Goal: Information Seeking & Learning: Learn about a topic

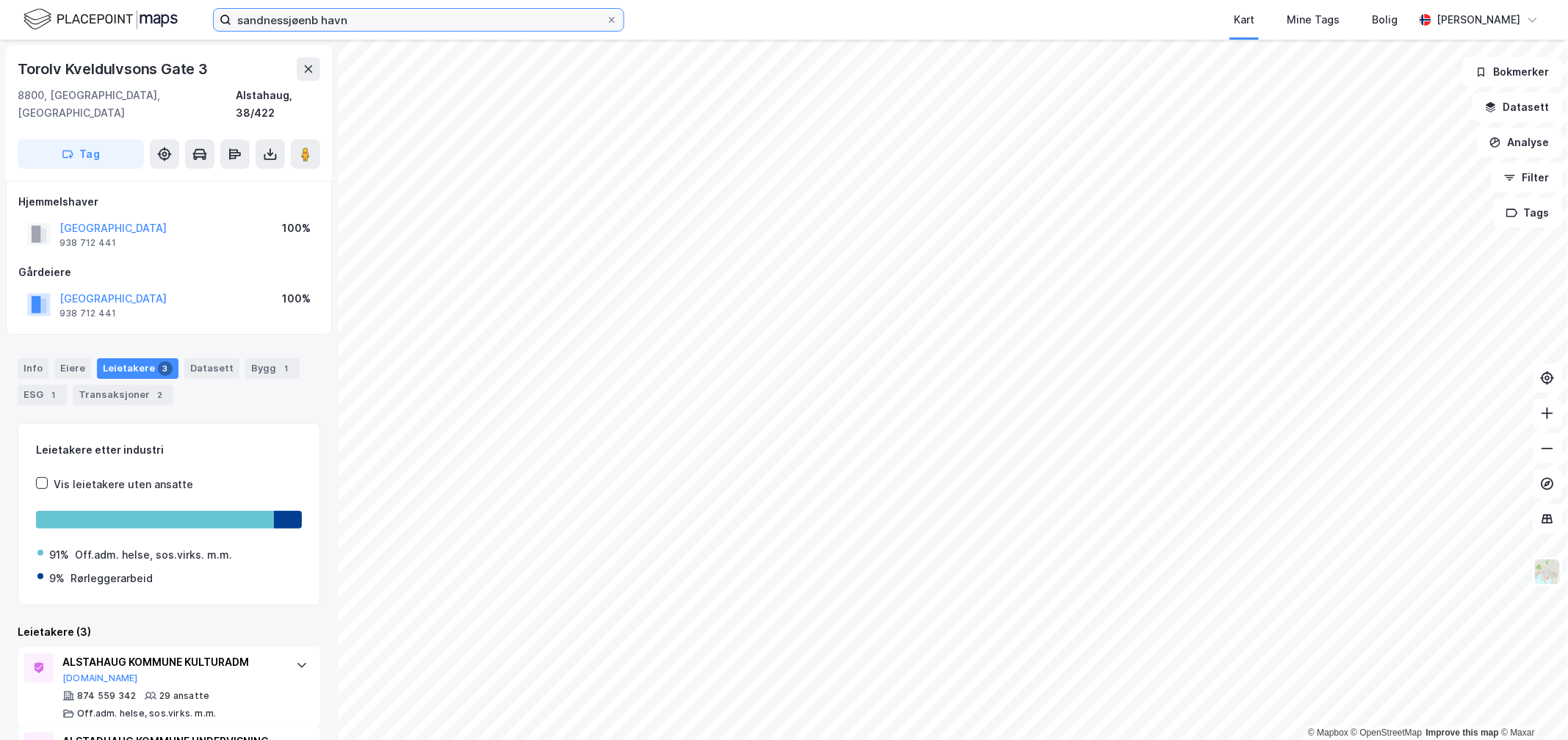
click at [456, 28] on input "sandnessjøenb havn" at bounding box center [418, 20] width 374 height 22
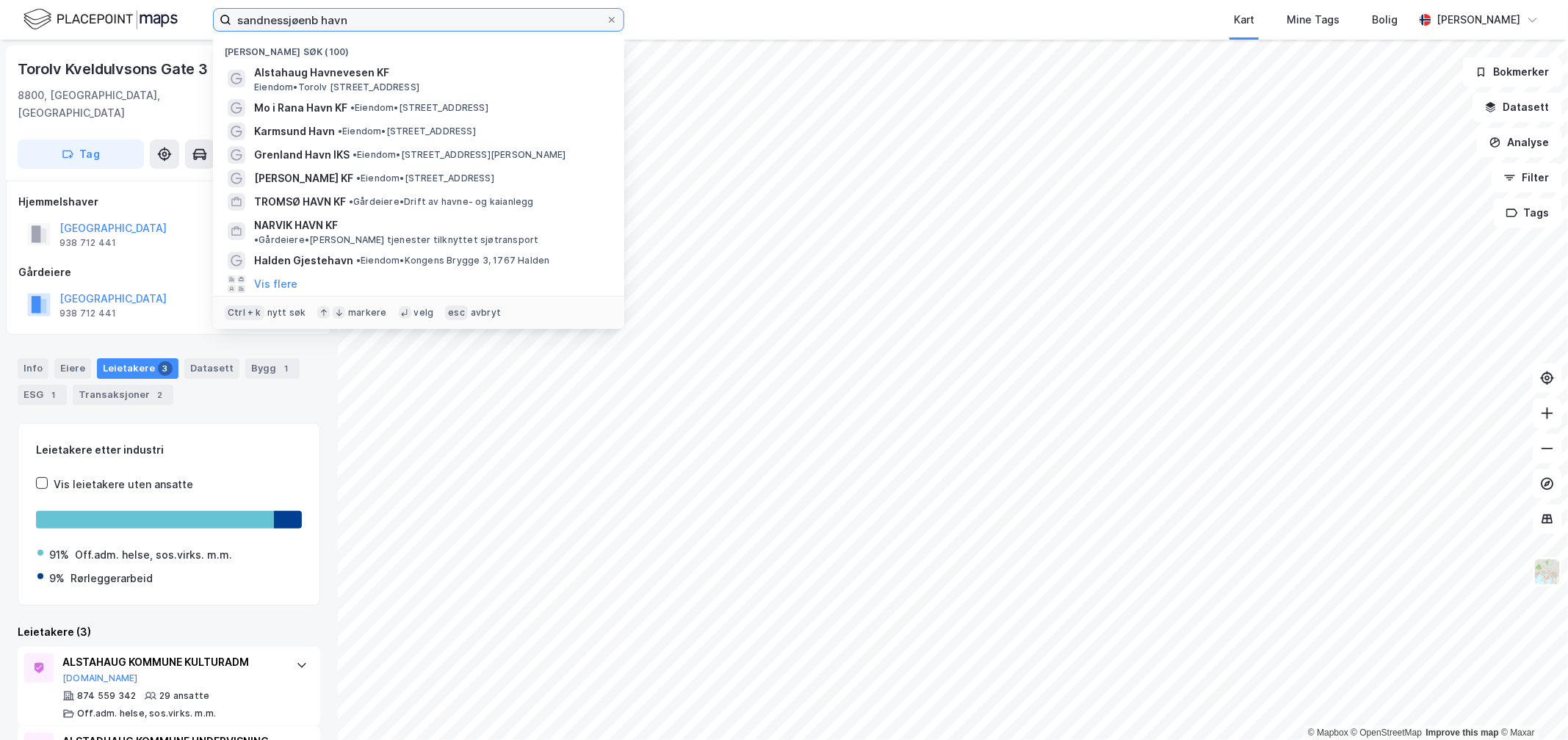
click at [456, 28] on input "sandnessjøenb havn" at bounding box center [418, 20] width 374 height 22
paste input "Sorenskriver Bulls Gate 3"
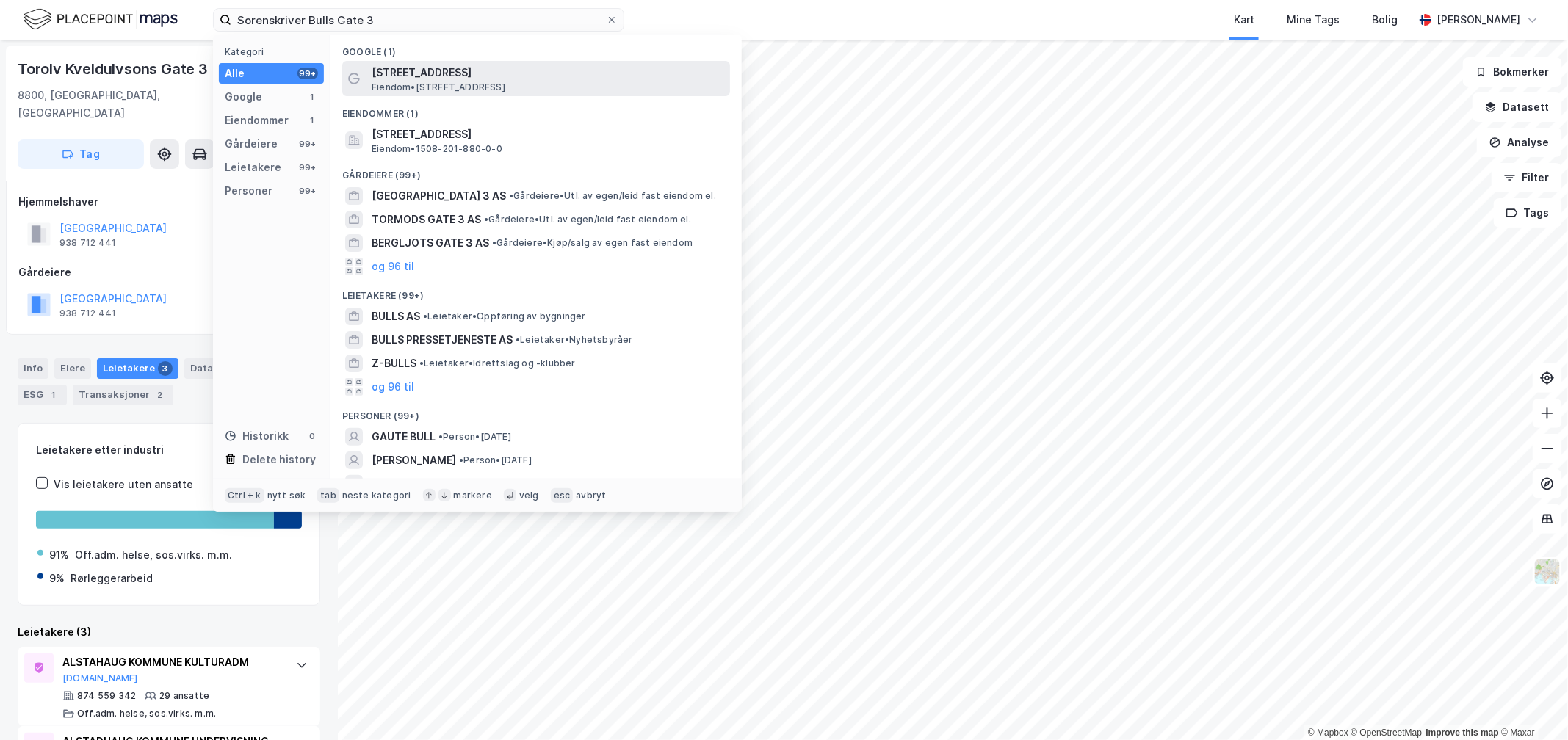
click at [396, 65] on span "[STREET_ADDRESS]" at bounding box center [548, 72] width 353 height 17
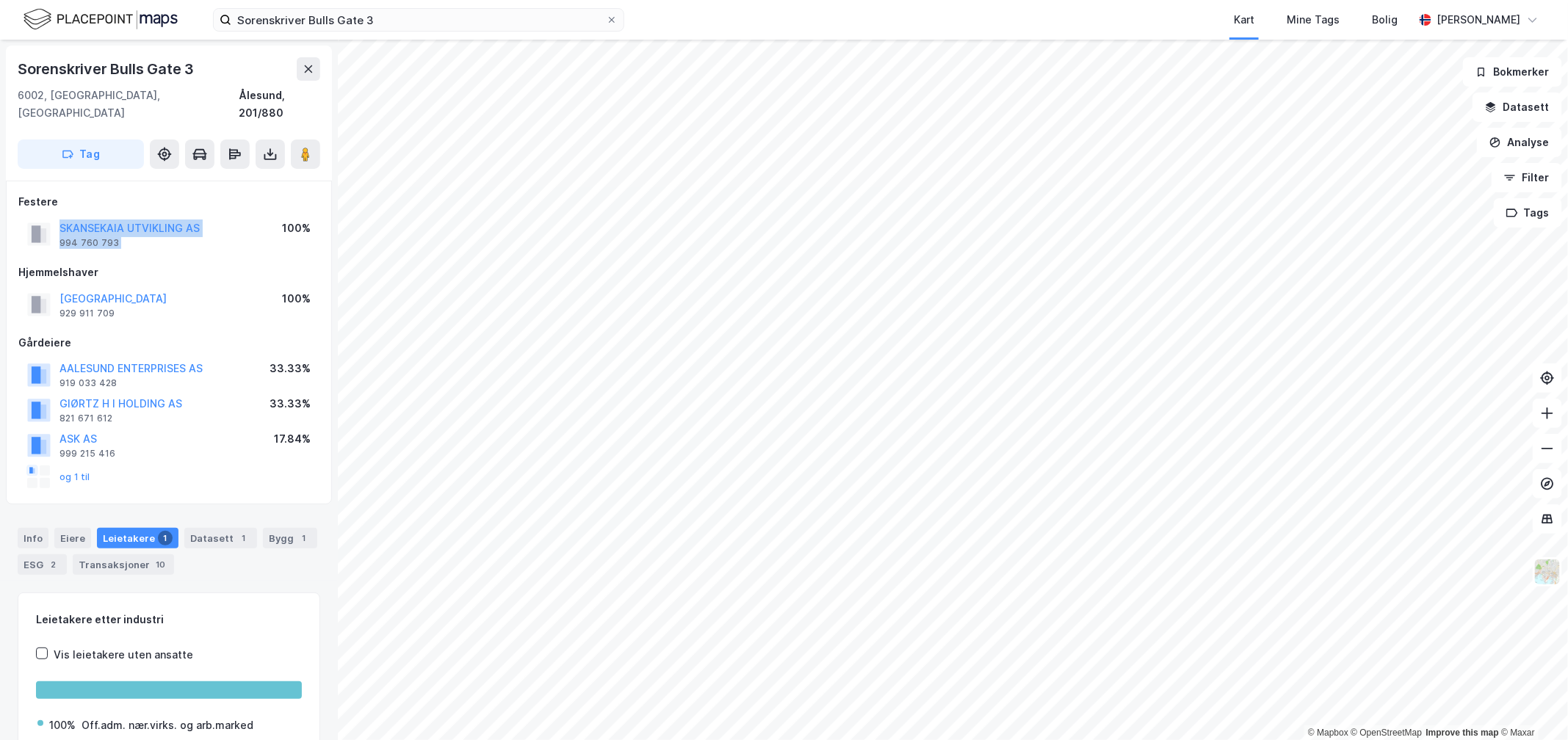
drag, startPoint x: 243, startPoint y: 203, endPoint x: 41, endPoint y: 202, distance: 202.0
click at [35, 216] on div "SKANSEKAIA UTVIKLING AS 994 760 793 100%" at bounding box center [169, 234] width 301 height 35
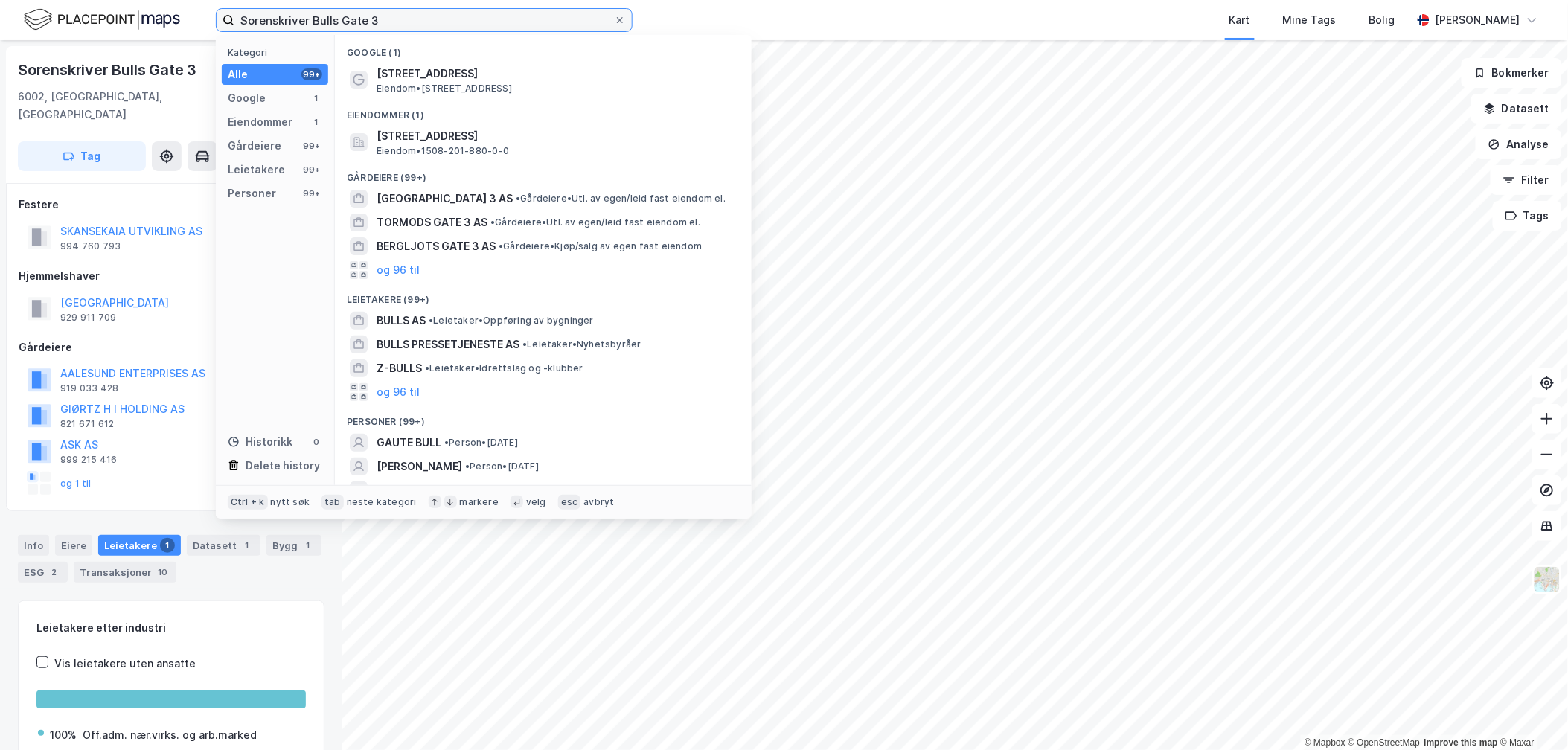
click at [265, 17] on input "Sorenskriver Bulls Gate 3" at bounding box center [423, 20] width 379 height 22
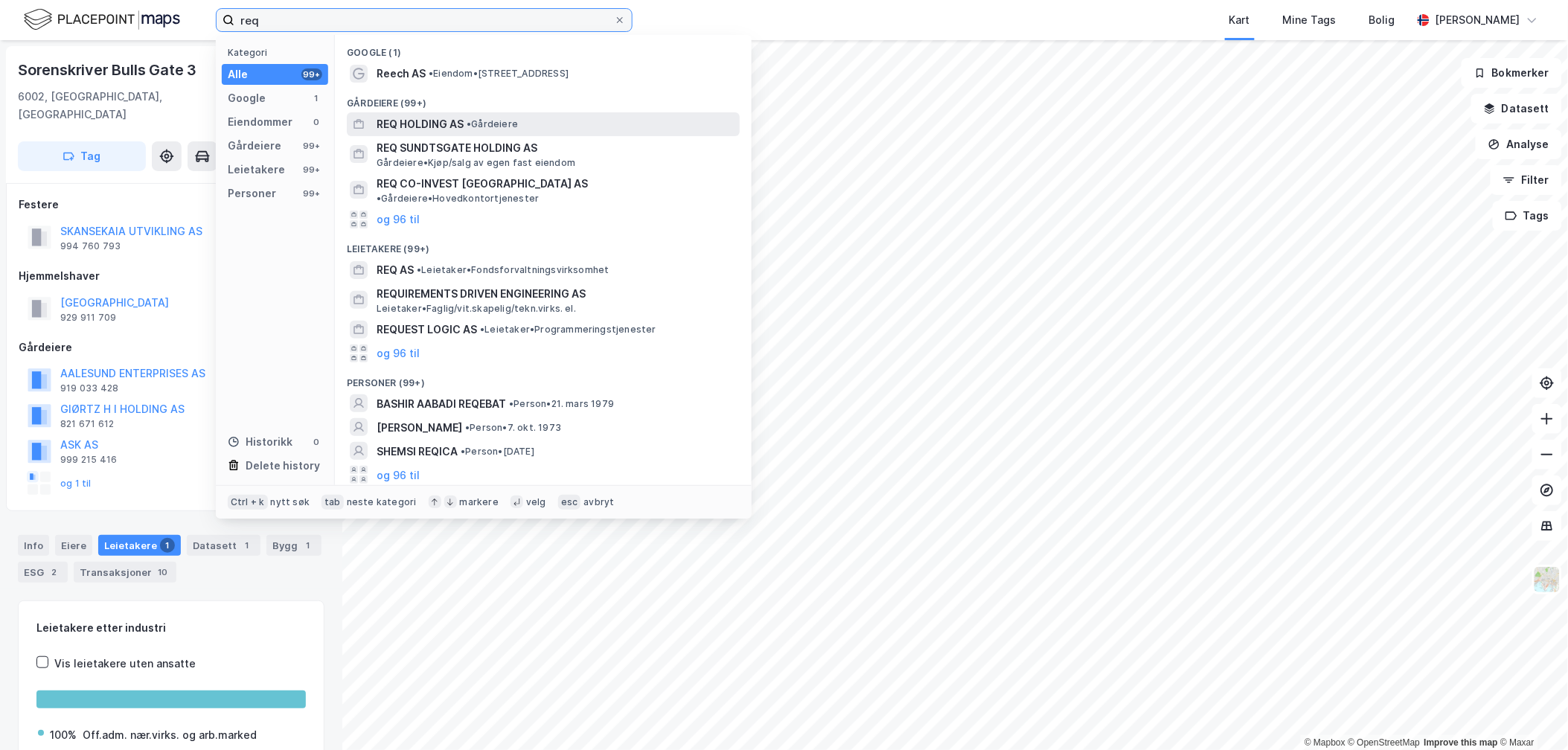
type input "req"
click at [428, 123] on span "REQ HOLDING AS" at bounding box center [420, 123] width 87 height 18
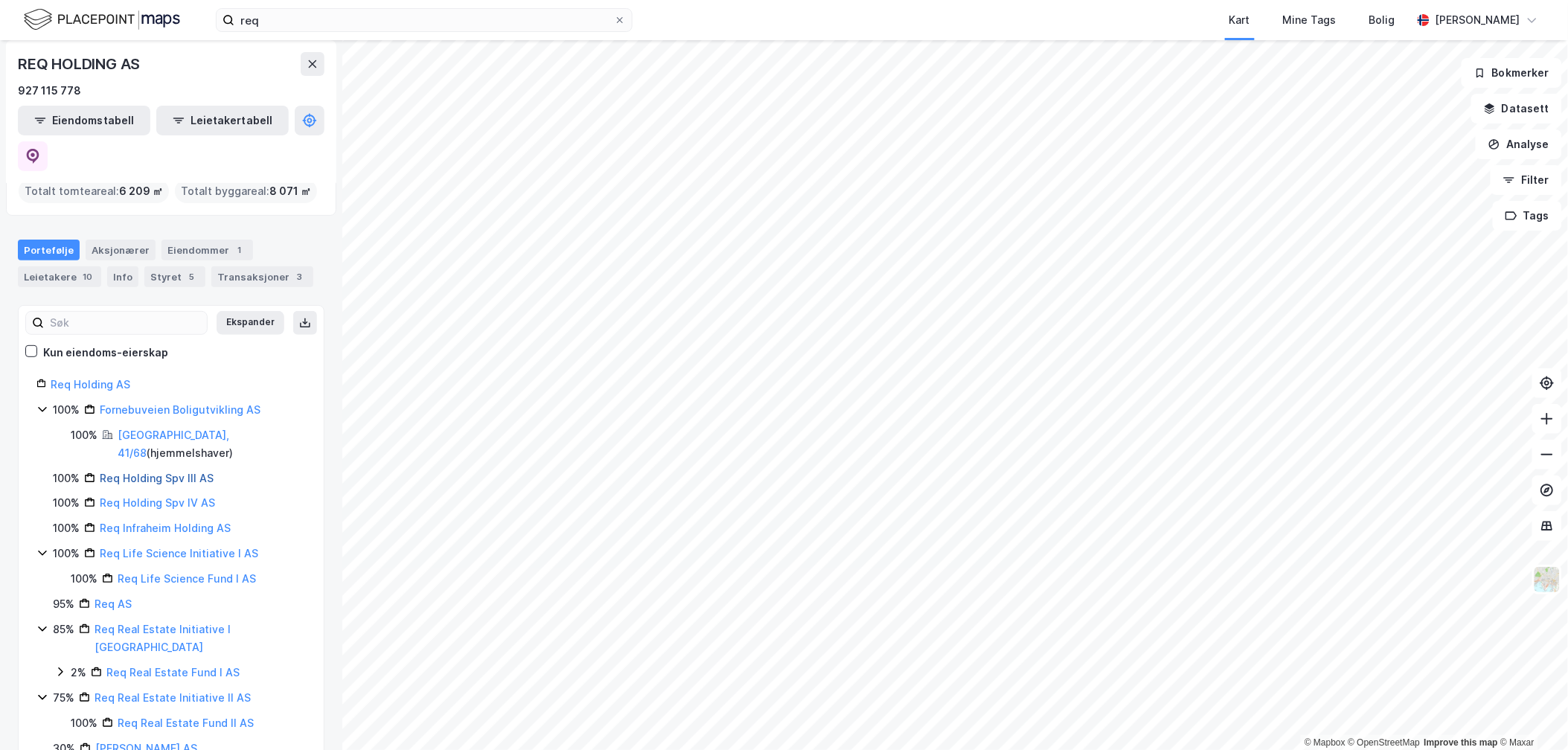
scroll to position [74, 0]
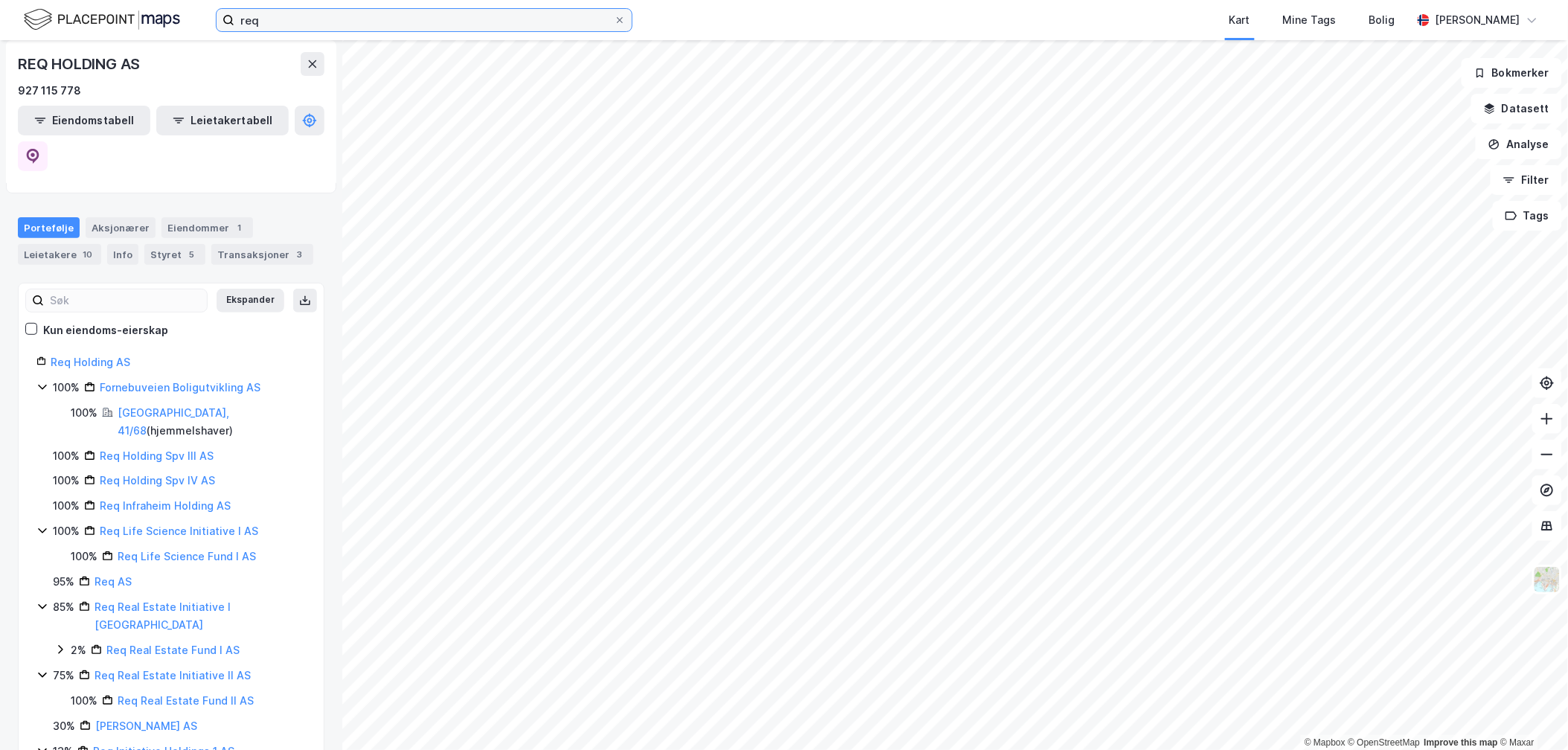
click at [282, 15] on input "req" at bounding box center [423, 20] width 379 height 22
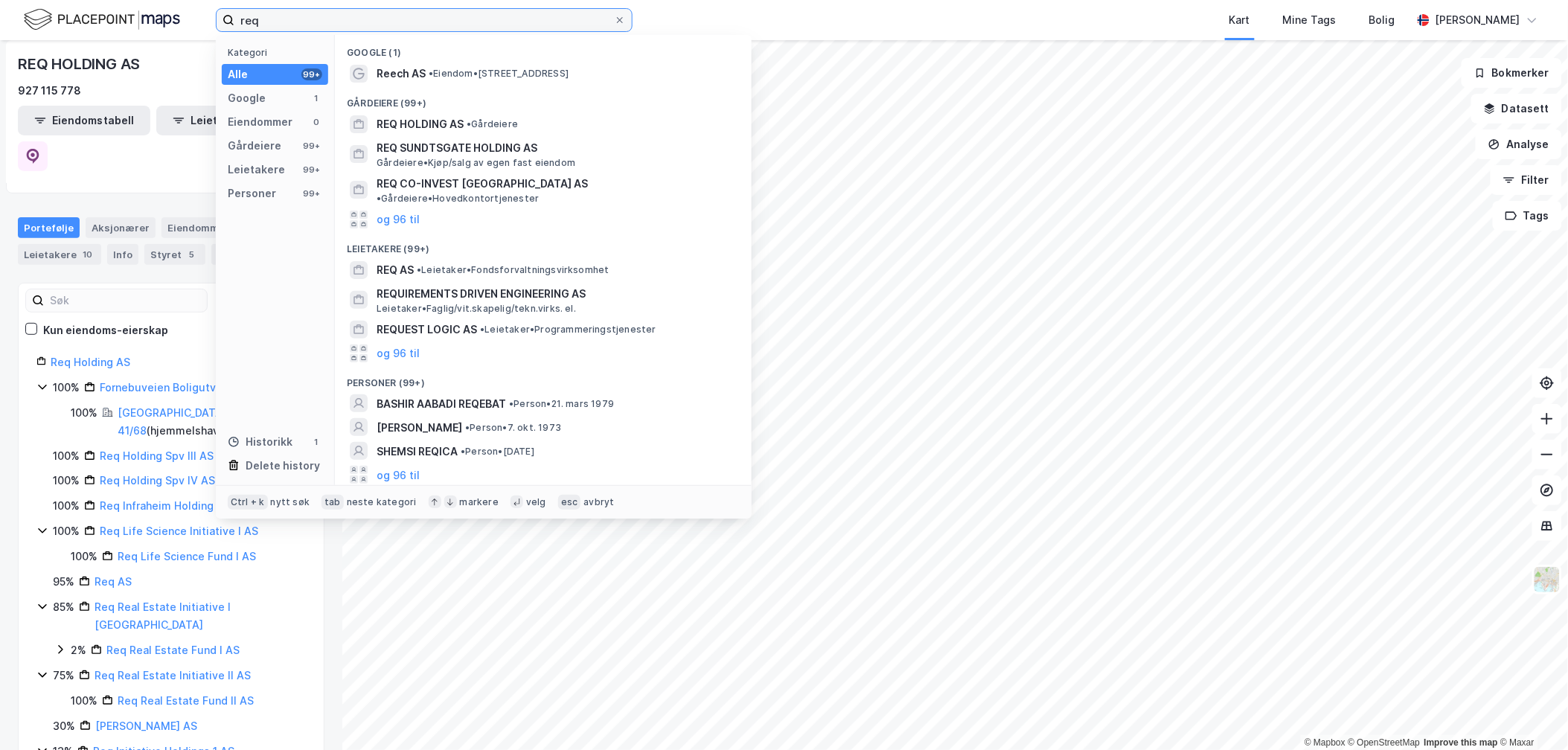
click at [282, 15] on input "req" at bounding box center [423, 20] width 379 height 22
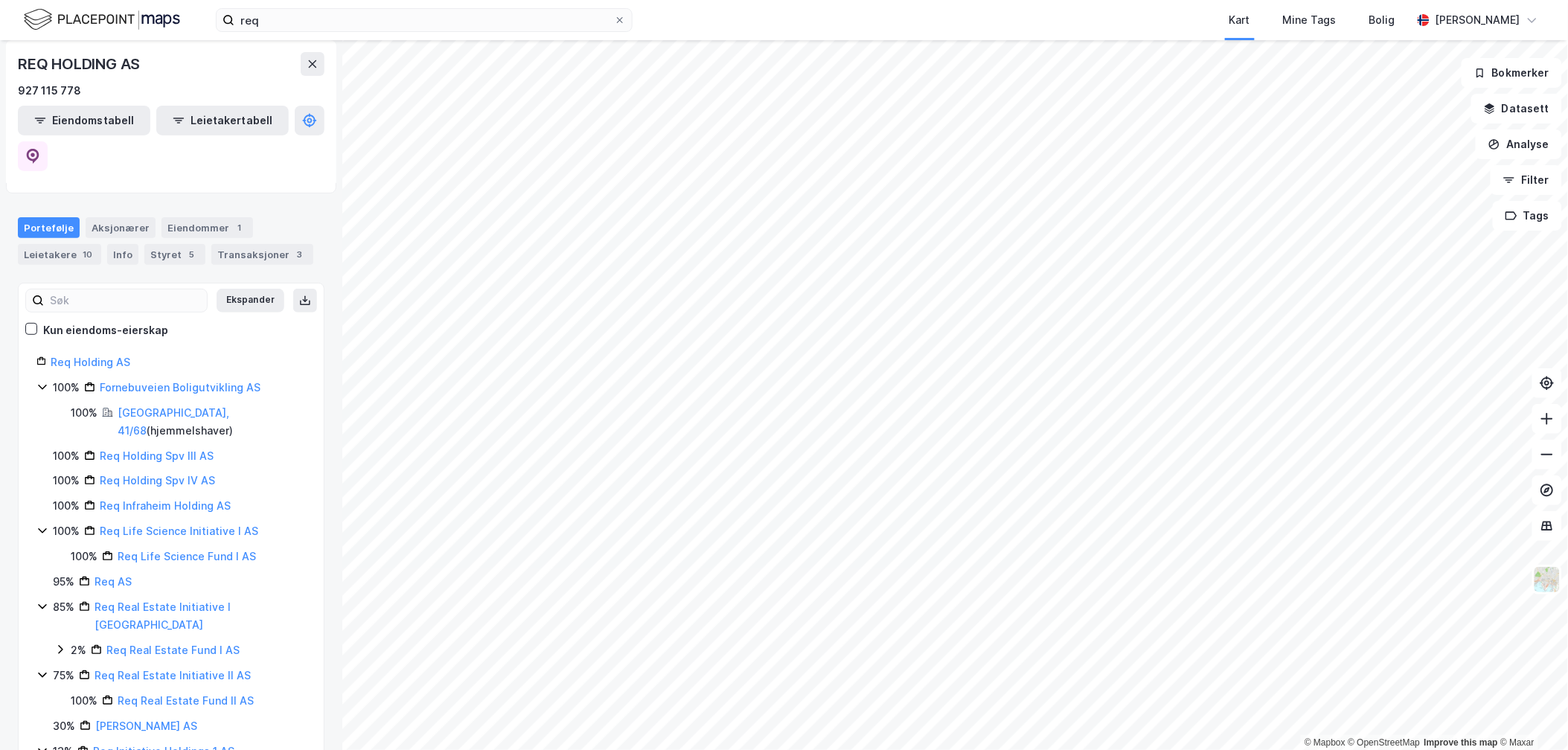
click at [296, 567] on div "Req Holding AS 100% Fornebuveien Boligutvikling AS 100% [GEOGRAPHIC_DATA], 41/6…" at bounding box center [171, 578] width 305 height 450
click at [259, 8] on label "req" at bounding box center [424, 20] width 417 height 24
click at [259, 9] on input "req" at bounding box center [423, 20] width 379 height 22
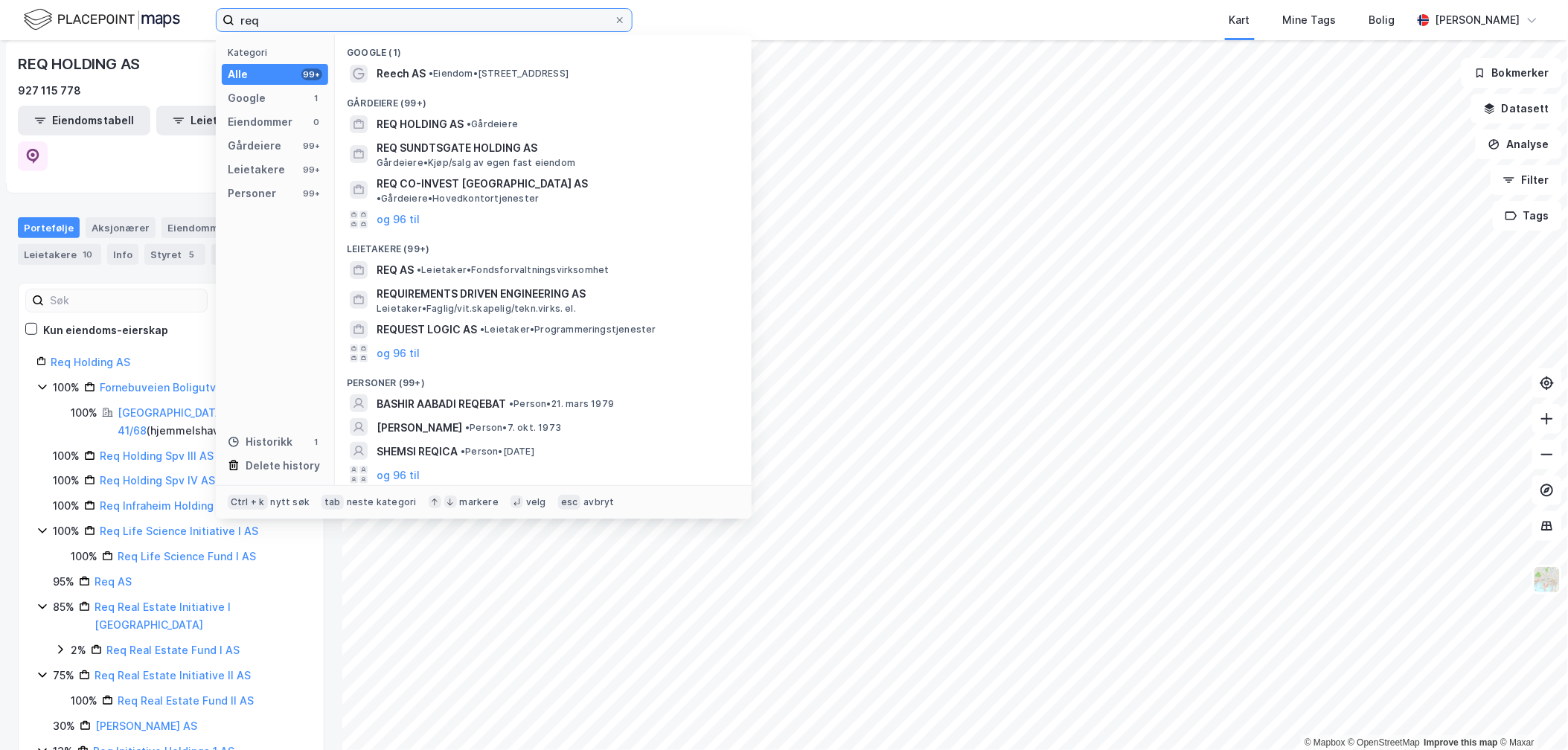
click at [266, 15] on input "req" at bounding box center [423, 20] width 379 height 22
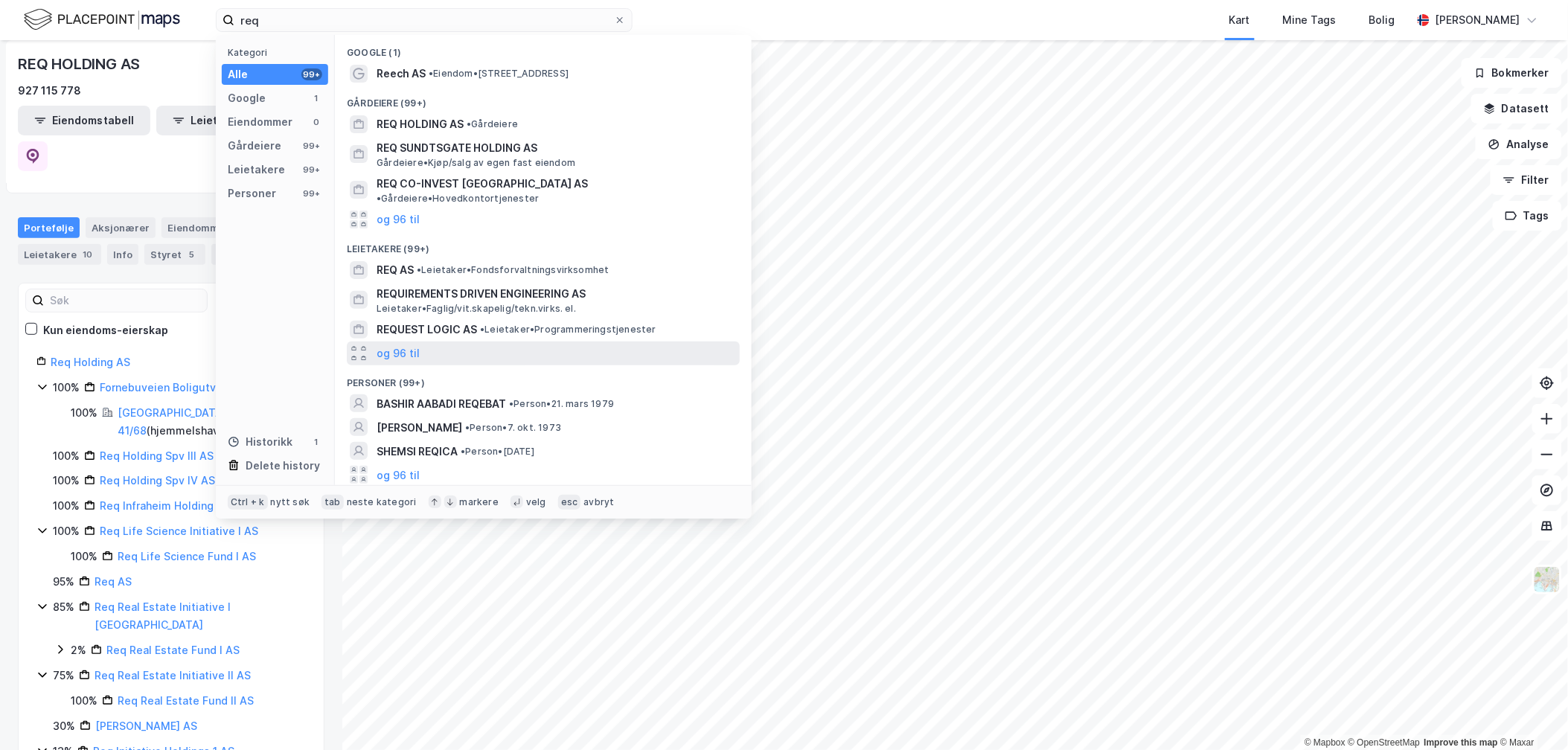
click at [397, 351] on div "og 96 til" at bounding box center [543, 353] width 393 height 24
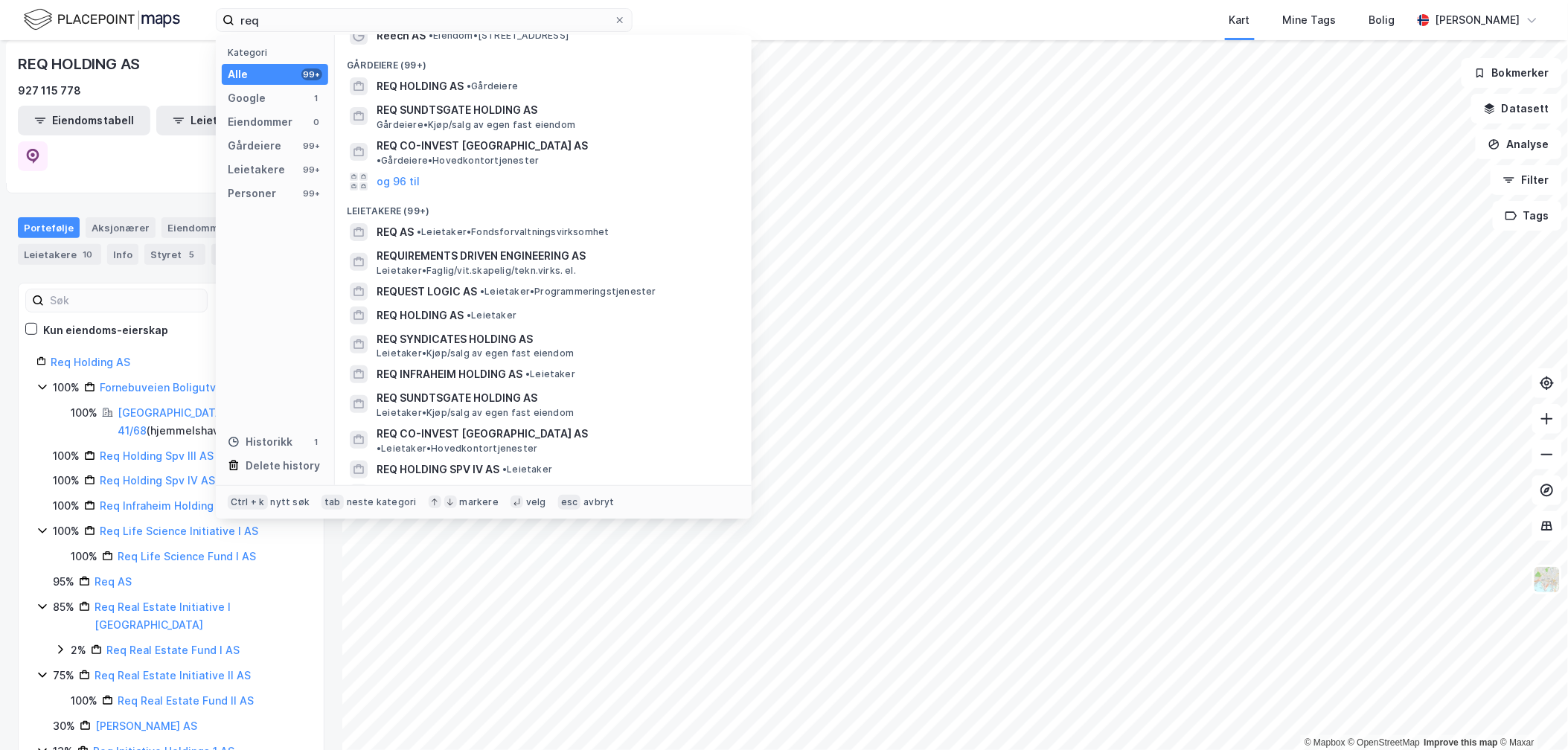
scroll to position [0, 0]
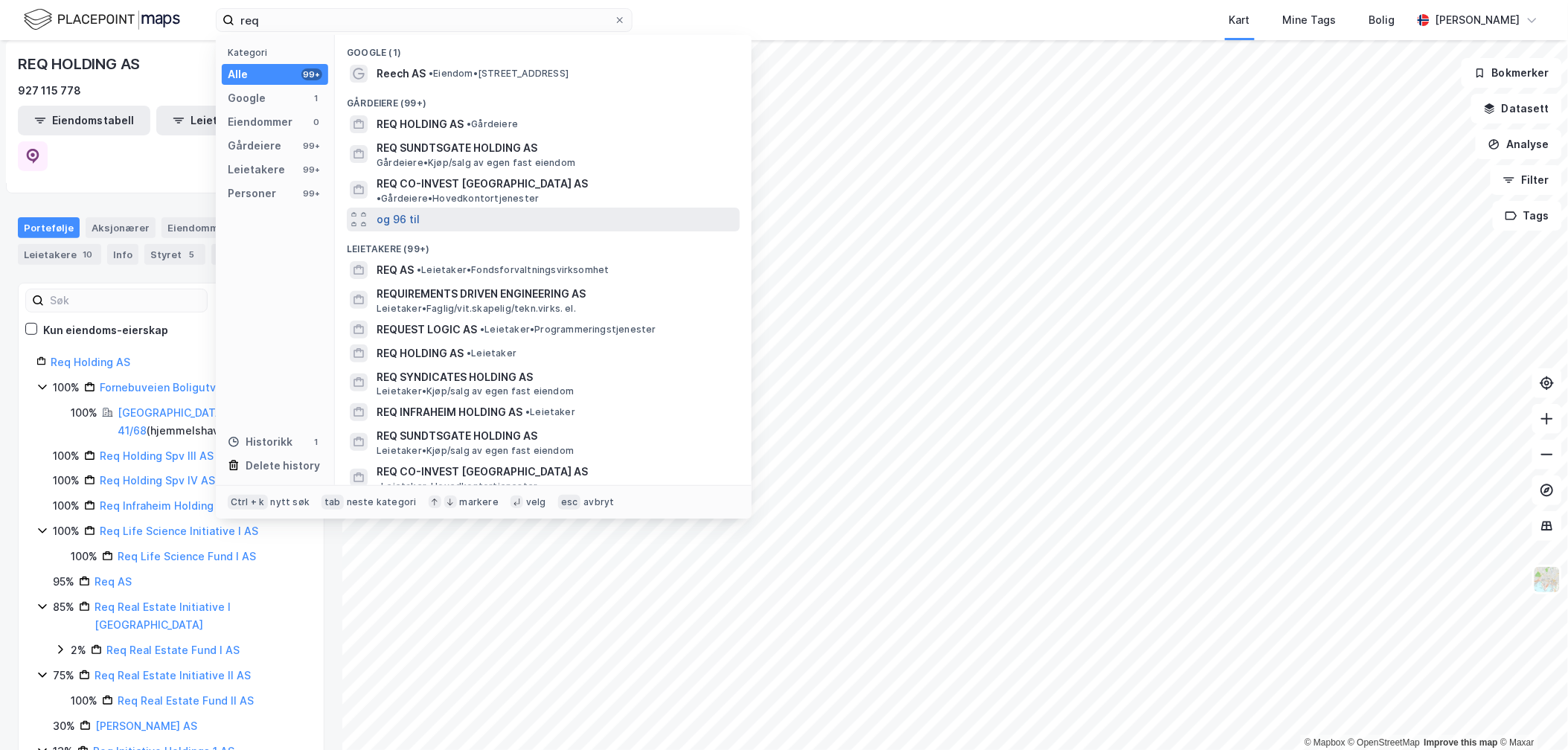
click at [386, 214] on button "og 96 til" at bounding box center [398, 219] width 43 height 18
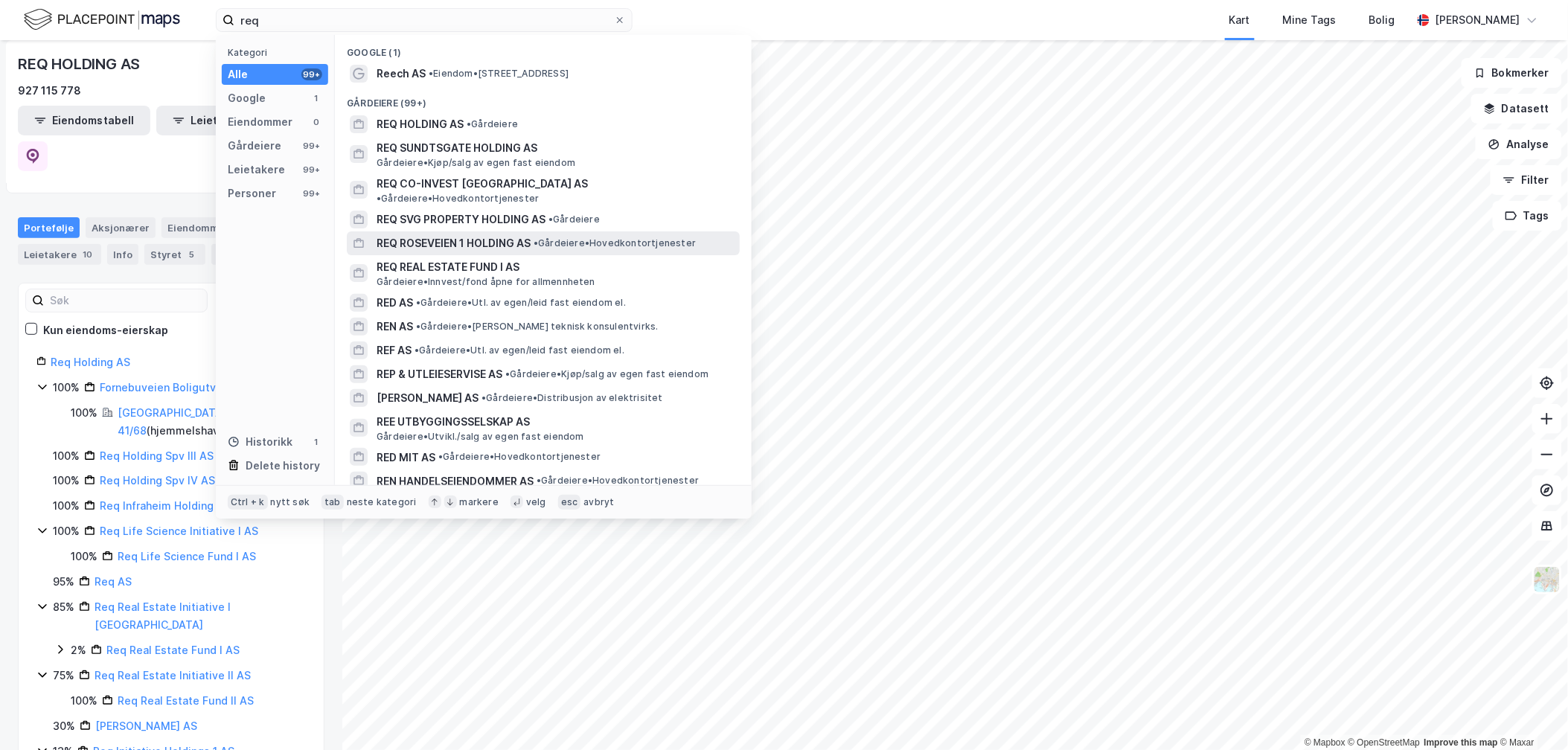
click at [404, 234] on span "REQ ROSEVEIEN 1 HOLDING AS" at bounding box center [453, 242] width 154 height 18
